Goal: Browse casually: Explore the website without a specific task or goal

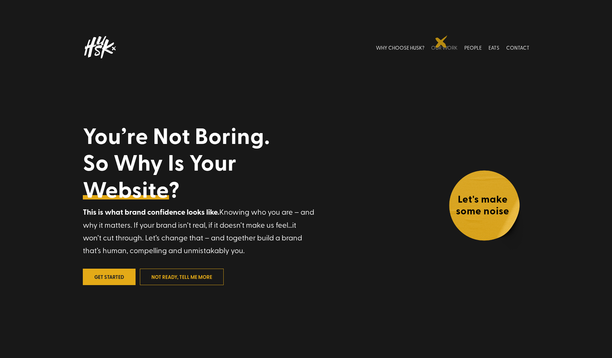
click at [441, 42] on link "OUR WORK" at bounding box center [444, 48] width 26 height 28
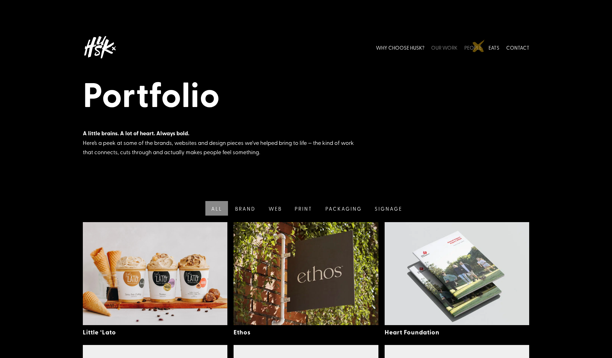
click at [478, 47] on link "PEOPLE" at bounding box center [472, 48] width 17 height 28
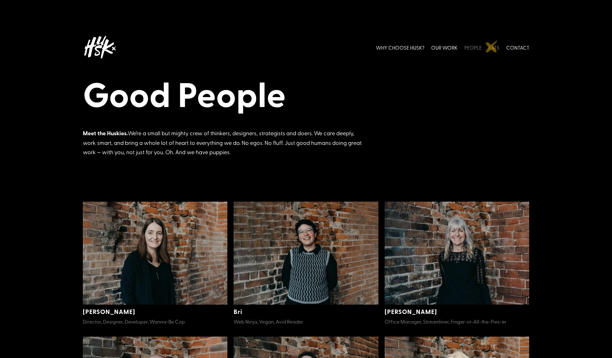
click at [492, 46] on link "EATS" at bounding box center [494, 48] width 11 height 28
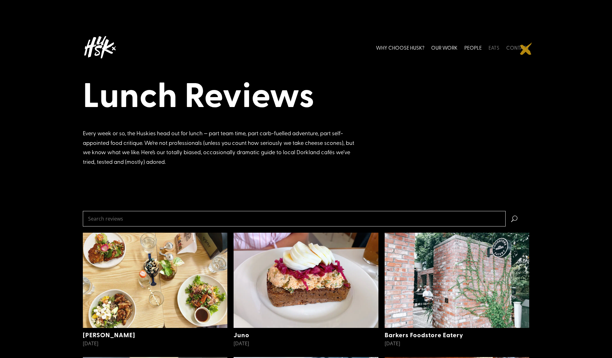
click at [526, 49] on link "CONTACT" at bounding box center [517, 48] width 23 height 28
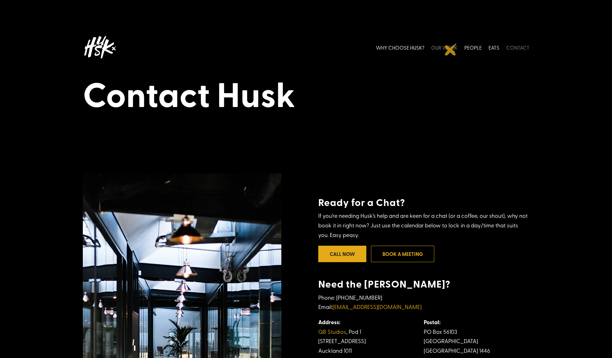
click at [451, 49] on link "OUR WORK" at bounding box center [444, 48] width 26 height 28
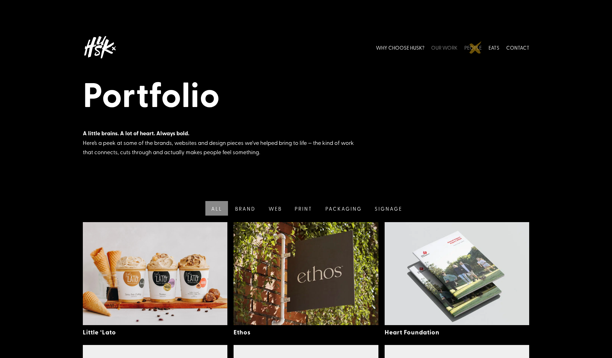
click at [476, 47] on link "PEOPLE" at bounding box center [472, 48] width 17 height 28
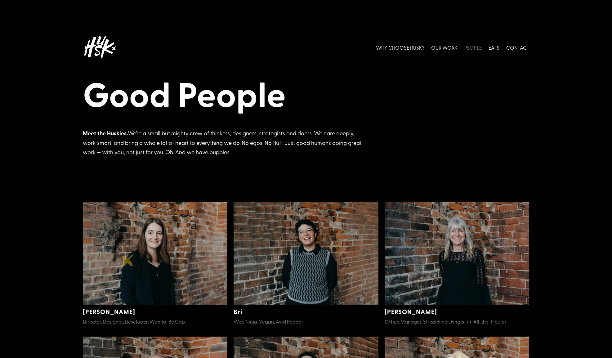
click at [128, 260] on img at bounding box center [155, 253] width 145 height 103
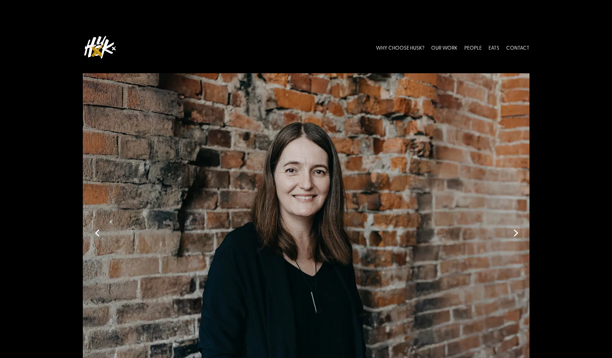
click at [97, 51] on img at bounding box center [100, 48] width 34 height 28
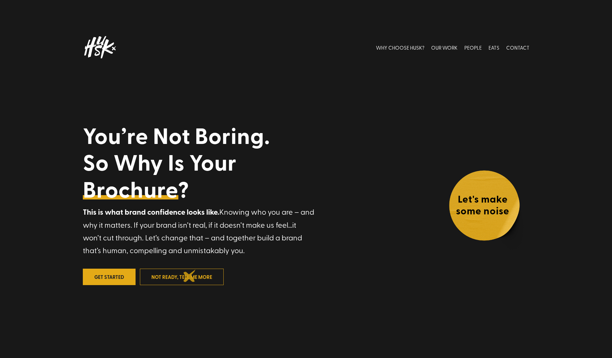
click at [190, 276] on link "not ready, tell me more" at bounding box center [182, 277] width 84 height 16
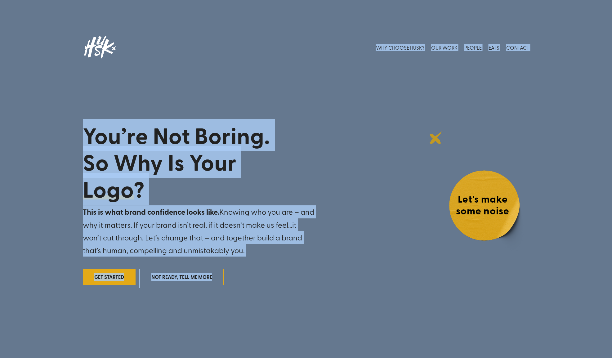
drag, startPoint x: 357, startPoint y: 22, endPoint x: 544, endPoint y: 102, distance: 203.5
